Goal: Navigation & Orientation: Find specific page/section

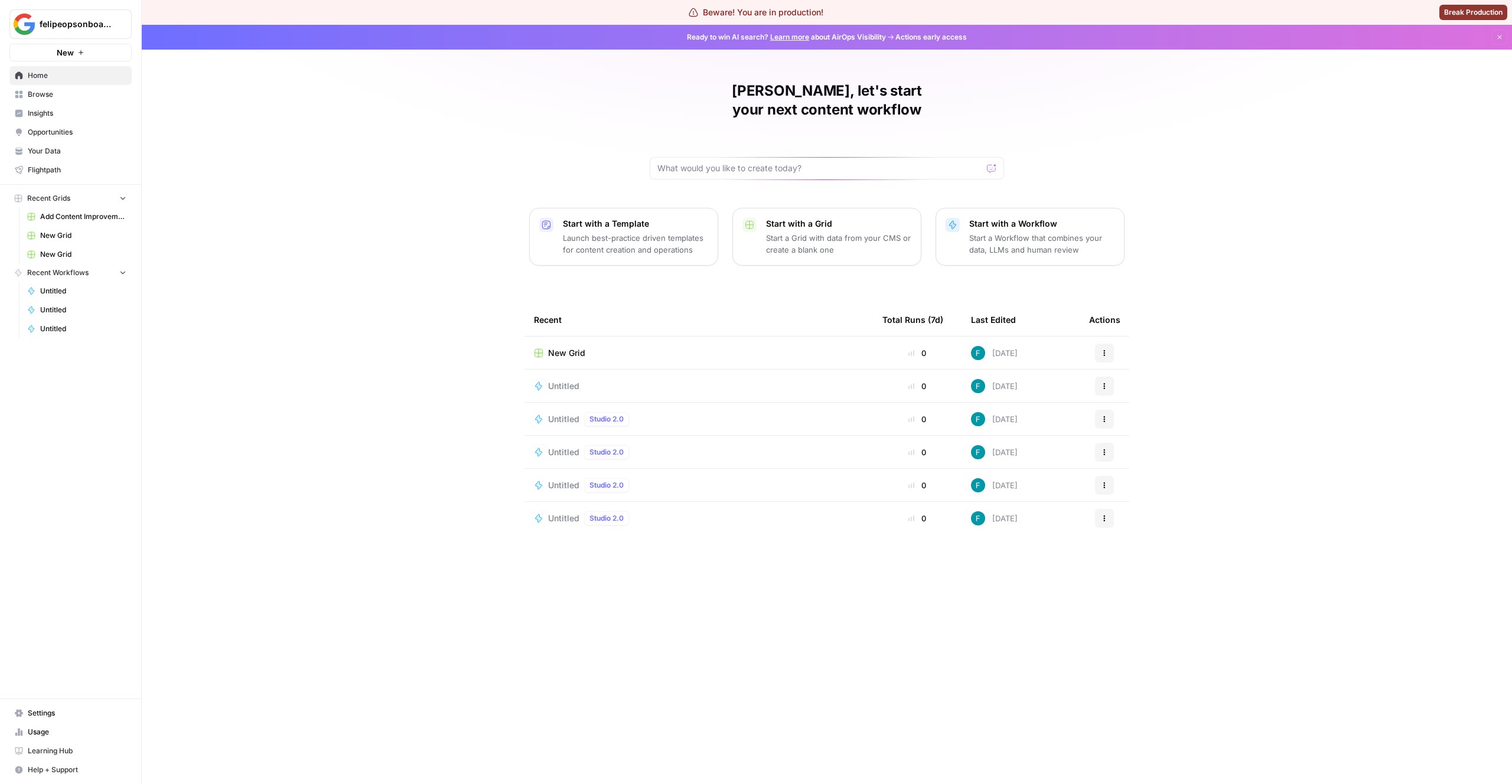
click at [81, 142] on link "Your Data" at bounding box center [70, 151] width 122 height 19
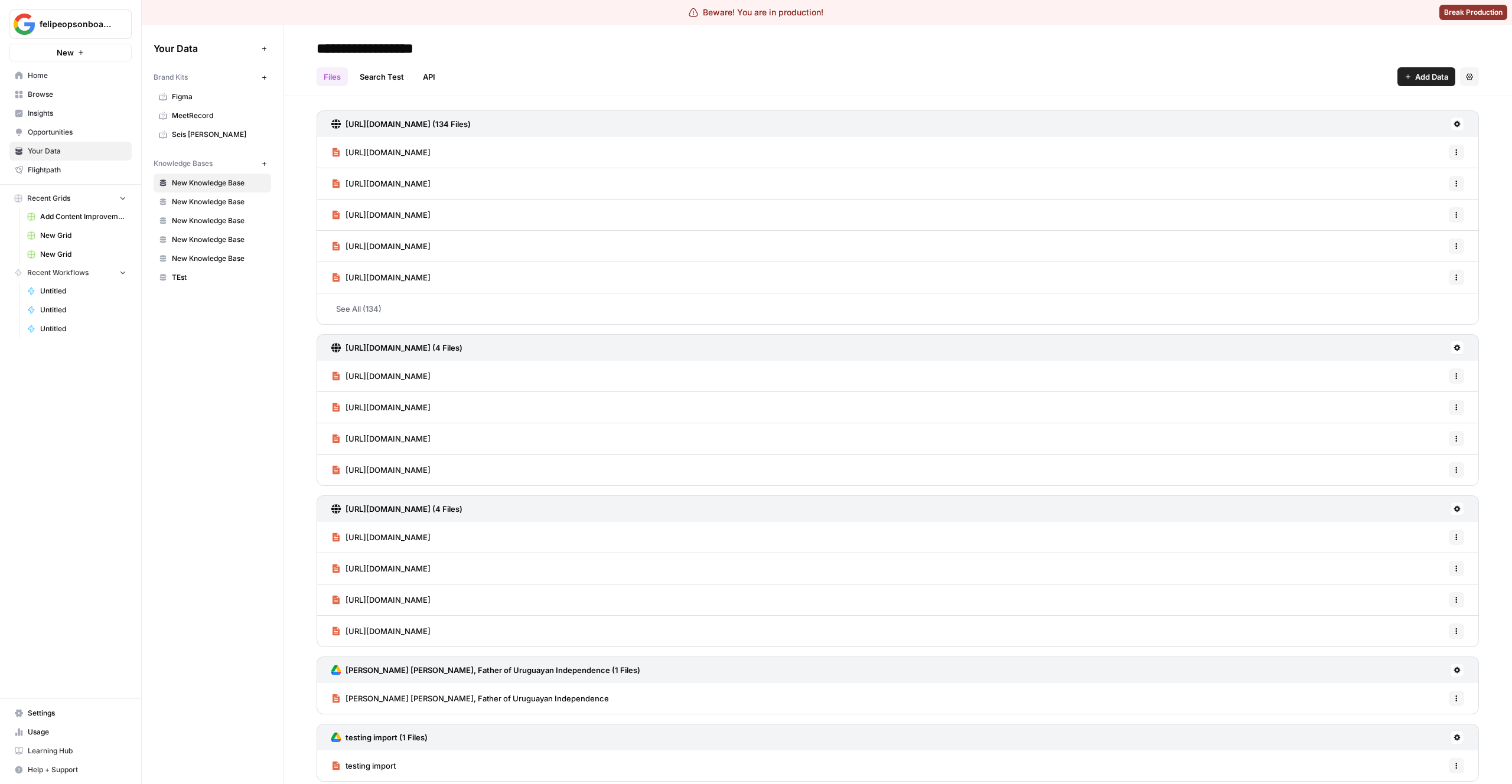
click at [194, 276] on span "TEst" at bounding box center [218, 277] width 94 height 10
